Goal: Task Accomplishment & Management: Manage account settings

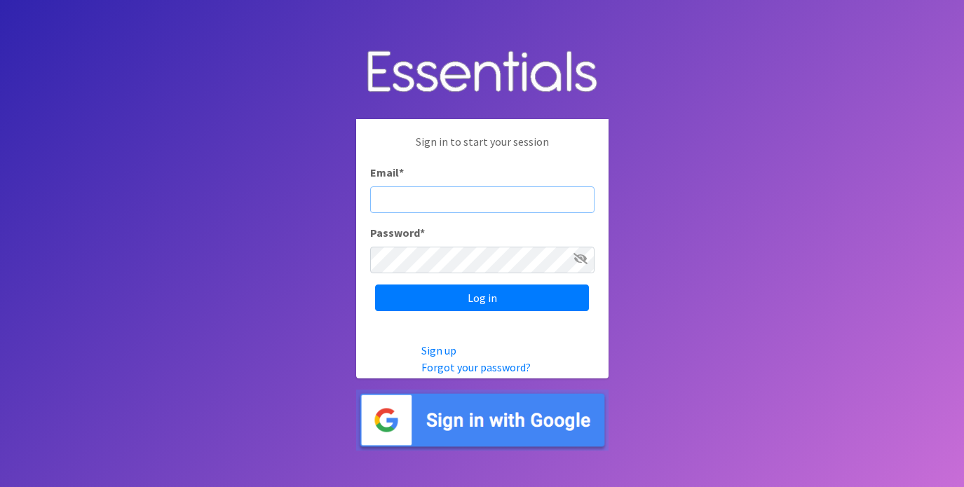
type input "[PERSON_NAME][EMAIL_ADDRESS][DOMAIN_NAME]"
click at [481, 298] on input "Log in" at bounding box center [482, 298] width 214 height 27
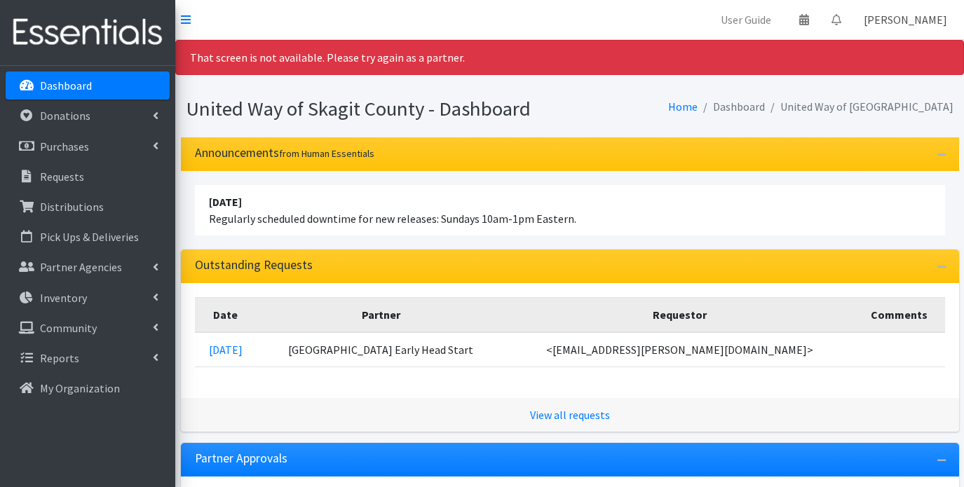
click at [932, 28] on link "[PERSON_NAME]" at bounding box center [905, 20] width 106 height 28
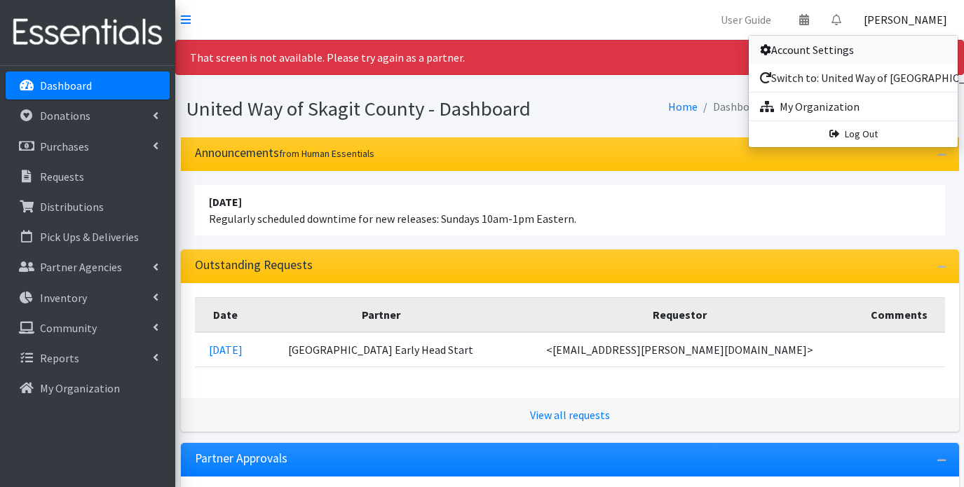
click at [874, 54] on link "Account Settings" at bounding box center [853, 50] width 209 height 28
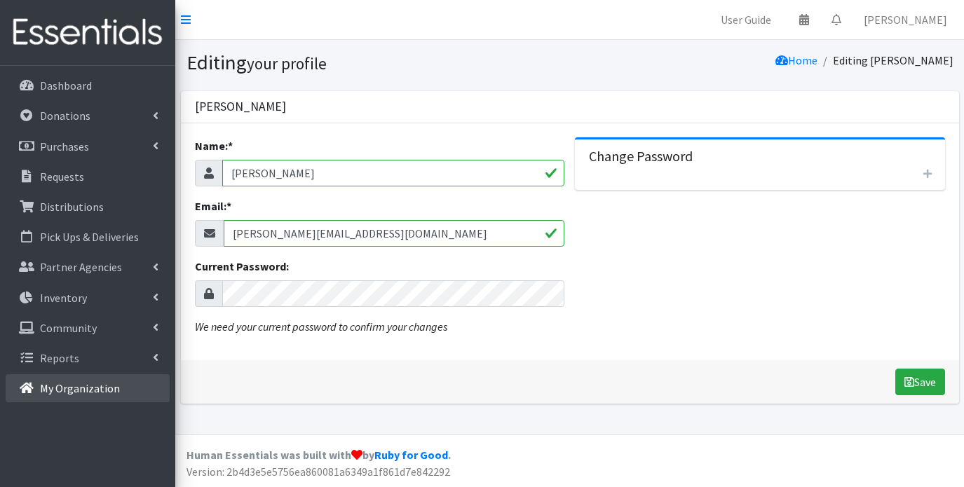
click at [103, 389] on p "My Organization" at bounding box center [80, 388] width 80 height 14
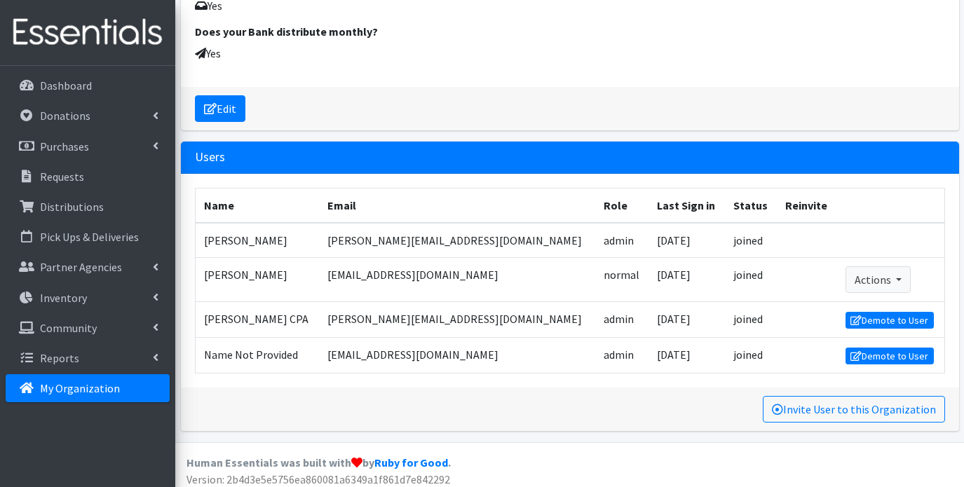
scroll to position [2171, 0]
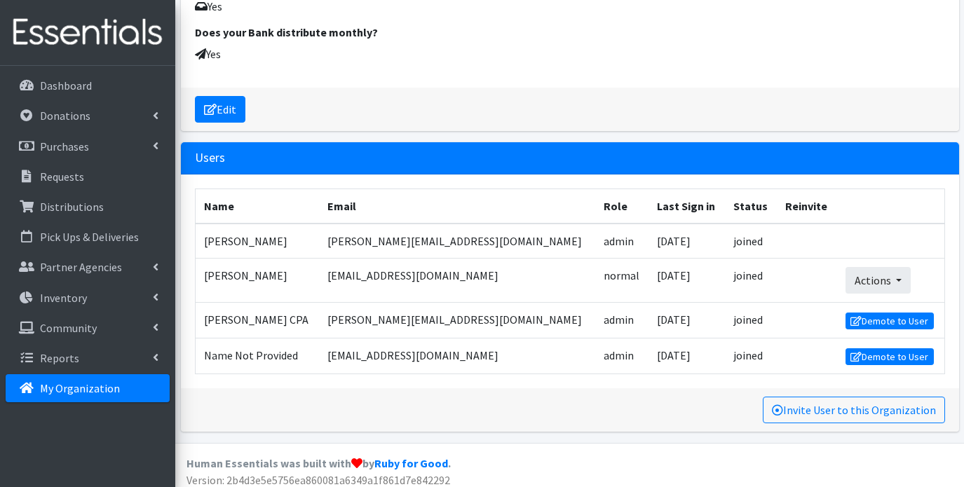
click at [845, 269] on button "Actions" at bounding box center [877, 280] width 65 height 27
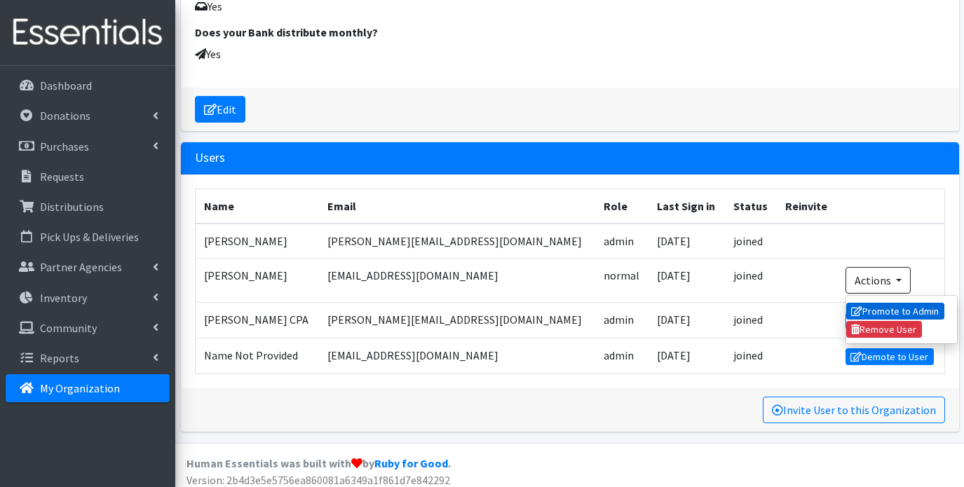
click at [866, 303] on link "Promote to Admin" at bounding box center [895, 311] width 98 height 17
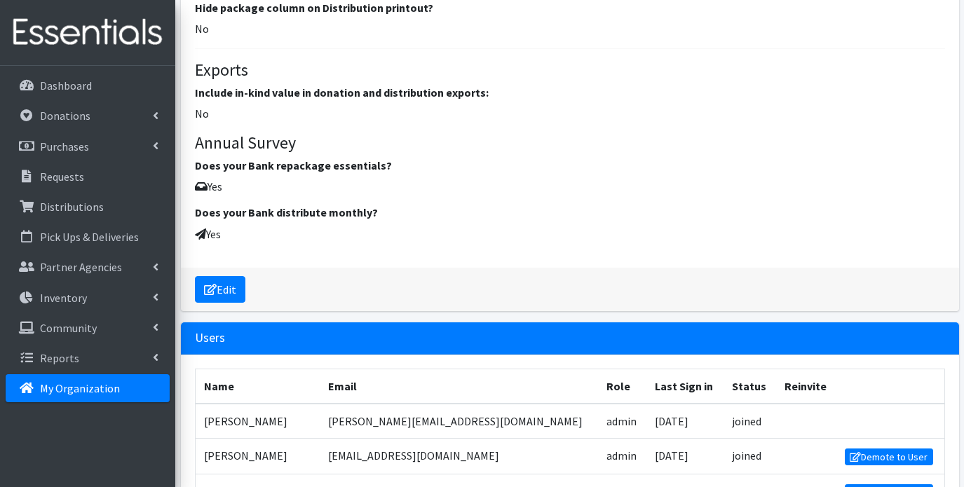
scroll to position [2023, 0]
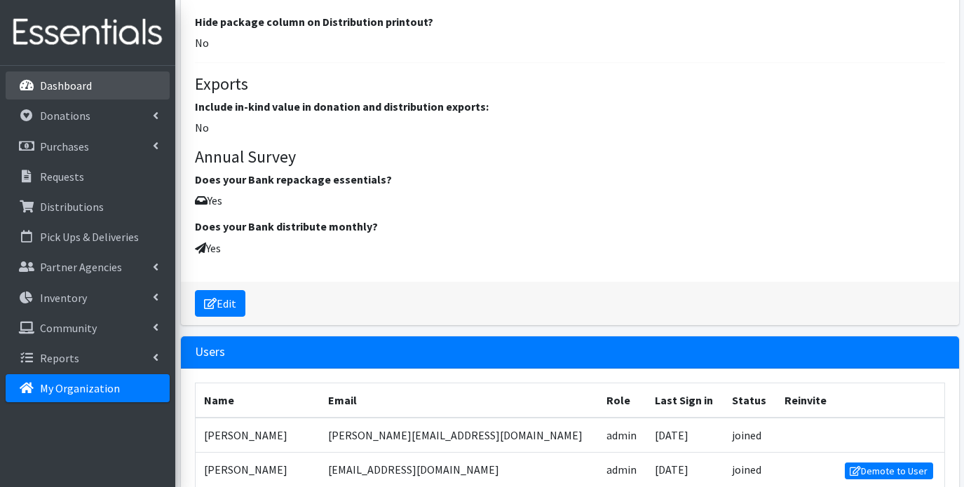
click at [125, 89] on link "Dashboard" at bounding box center [88, 85] width 164 height 28
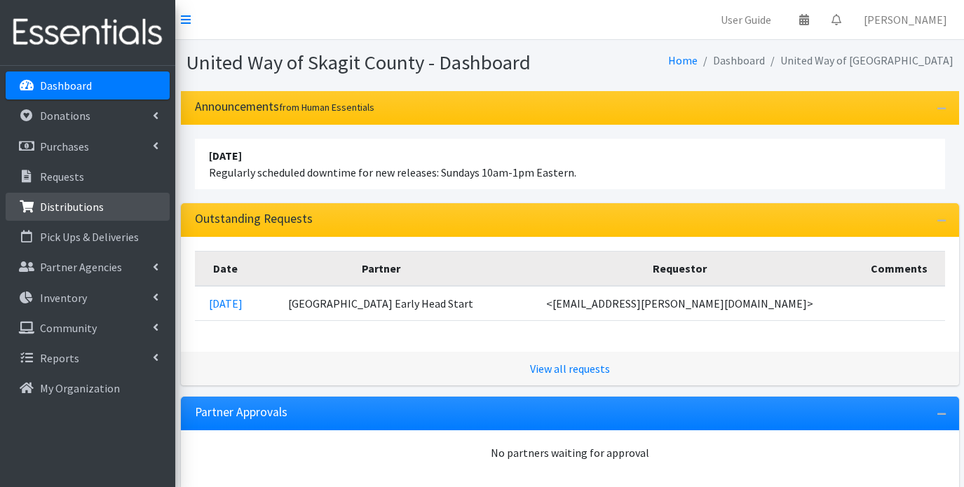
click at [101, 199] on link "Distributions" at bounding box center [88, 207] width 164 height 28
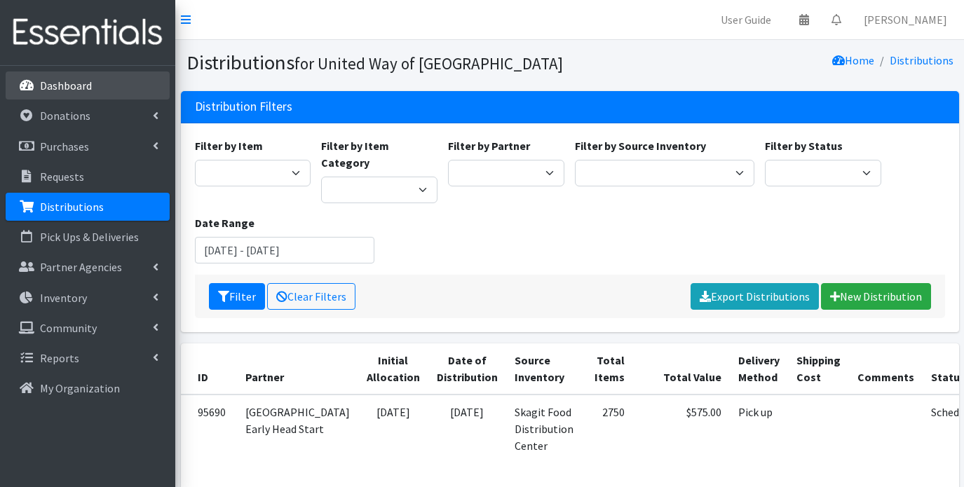
click at [39, 89] on link "Dashboard" at bounding box center [88, 85] width 164 height 28
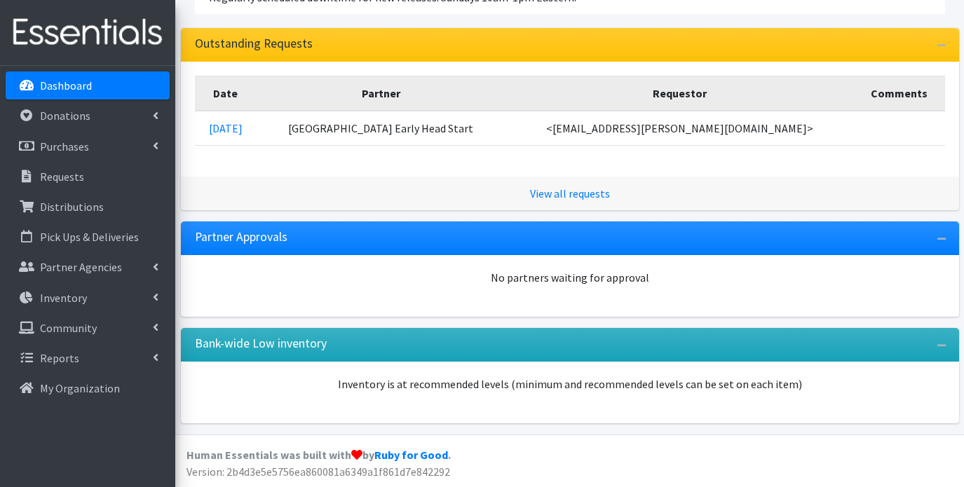
scroll to position [175, 0]
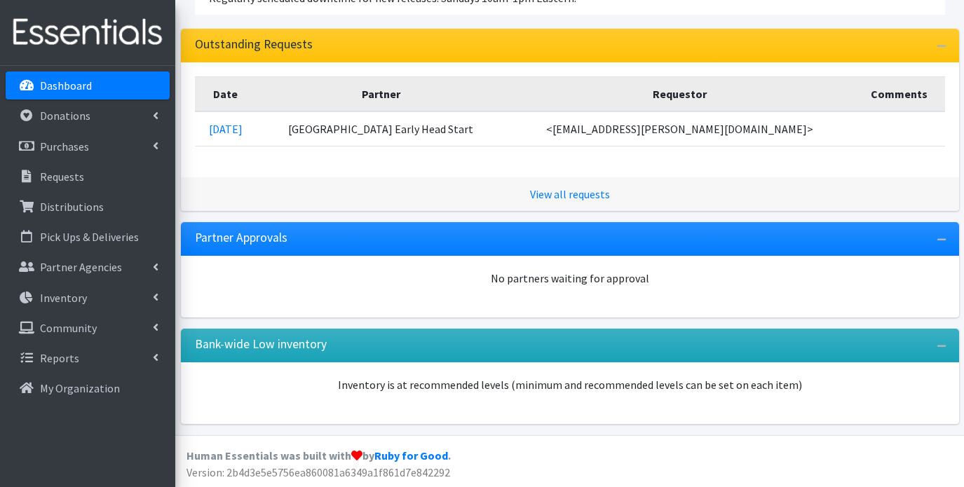
click at [76, 90] on p "Dashboard" at bounding box center [66, 85] width 52 height 14
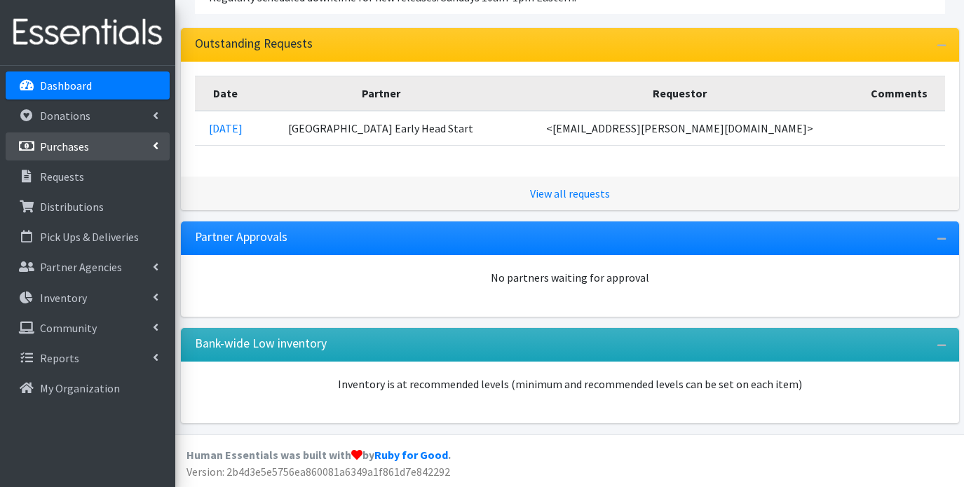
scroll to position [175, 0]
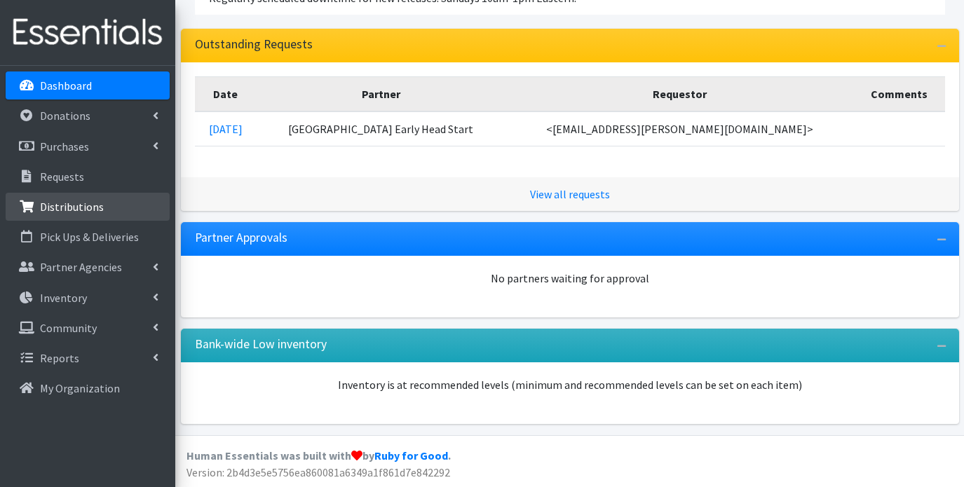
click at [85, 205] on p "Distributions" at bounding box center [72, 207] width 64 height 14
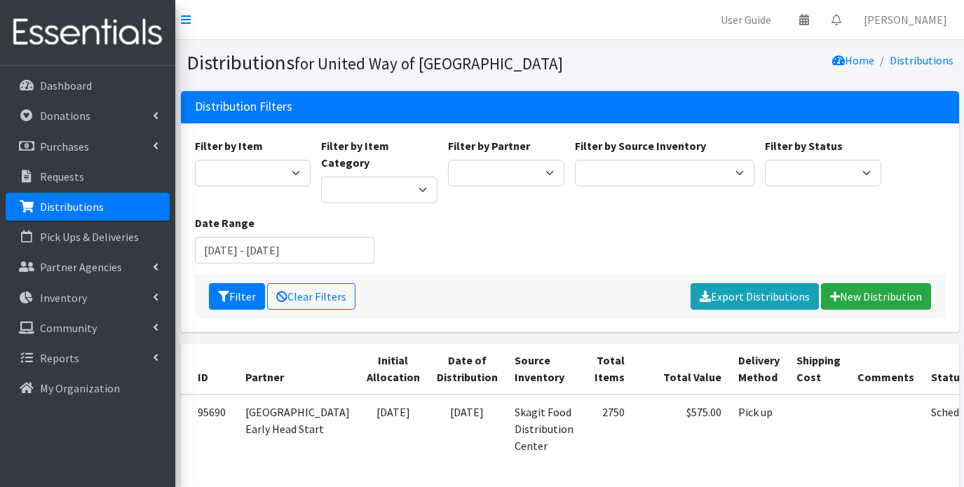
click at [391, 199] on div "Filter by Item Adult Diapers 3XLarge Adult Diapers Large Adult Diapers Medium A…" at bounding box center [569, 205] width 760 height 137
click at [641, 228] on div "Filter by Item Adult Diapers 3XLarge Adult Diapers Large Adult Diapers Medium A…" at bounding box center [569, 205] width 760 height 137
click at [54, 81] on p "Dashboard" at bounding box center [66, 85] width 52 height 14
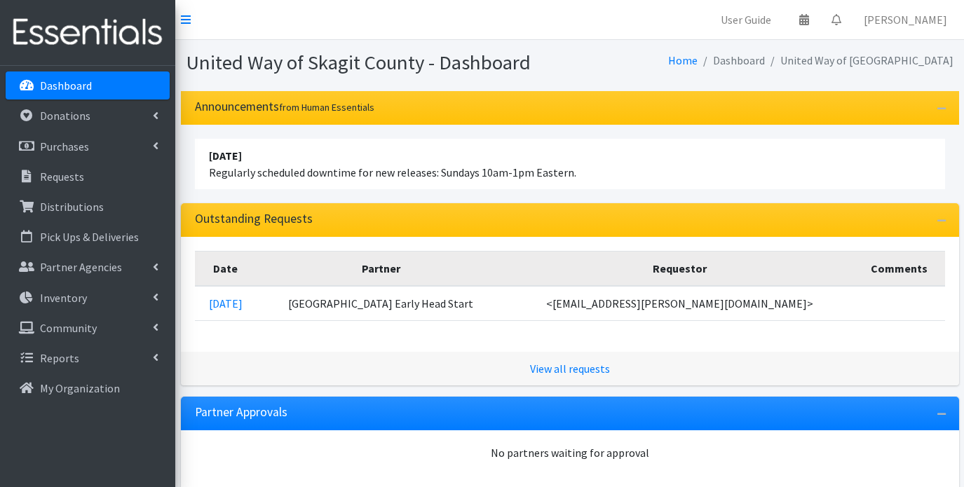
click at [52, 86] on p "Dashboard" at bounding box center [66, 85] width 52 height 14
click at [50, 83] on p "Dashboard" at bounding box center [66, 85] width 52 height 14
click at [130, 35] on img at bounding box center [88, 32] width 164 height 47
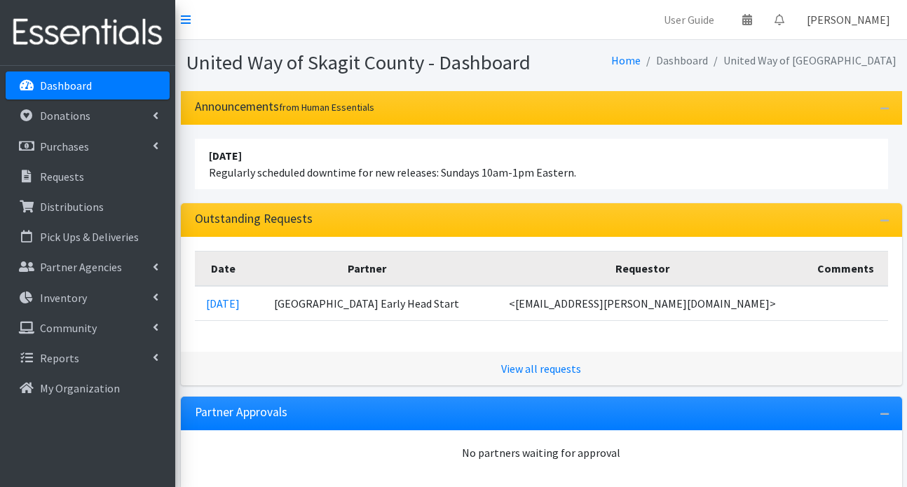
click at [870, 25] on link "[PERSON_NAME]" at bounding box center [848, 20] width 106 height 28
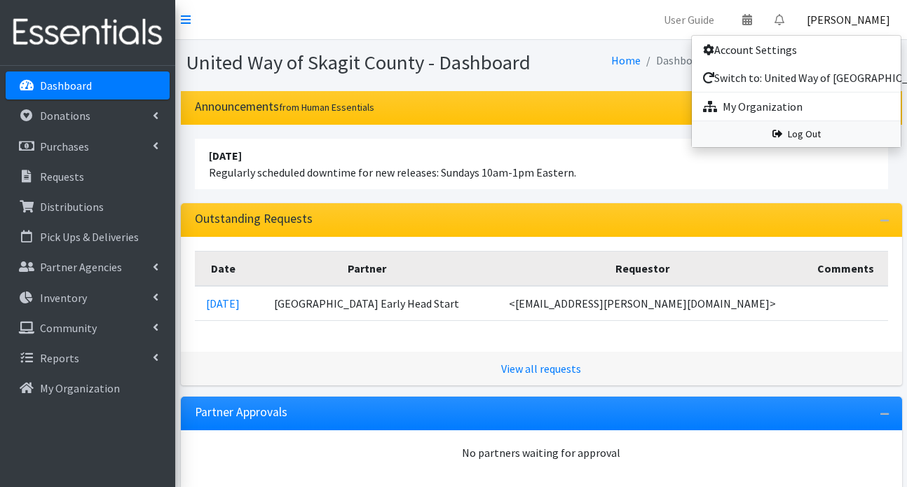
click at [774, 133] on icon at bounding box center [777, 134] width 10 height 10
